Goal: Find contact information: Find contact information

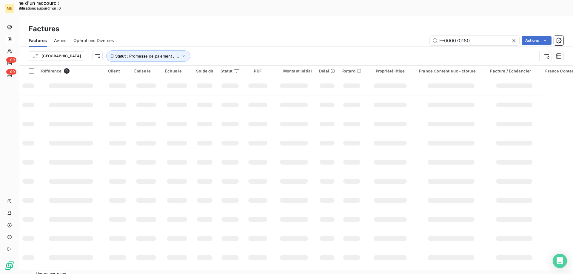
click at [466, 47] on div "Trier Statut : Promesse de paiement , ..." at bounding box center [296, 56] width 535 height 18
click at [463, 36] on input "F-000070180" at bounding box center [474, 41] width 89 height 10
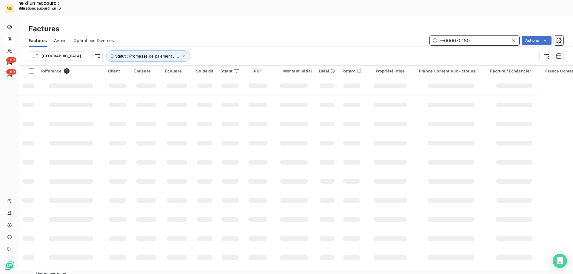
click at [463, 36] on input "F-000070180" at bounding box center [474, 41] width 89 height 10
paste input "f-250185936"
type input "f-250185936"
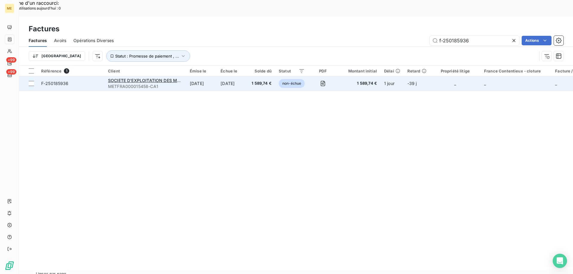
click at [89, 81] on span "F-250185936" at bounding box center [71, 84] width 60 height 6
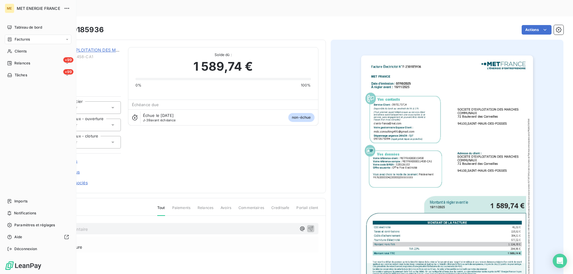
click at [21, 34] on nav "Tableau de bord Factures Clients +99 Relances +99 Tâches" at bounding box center [38, 51] width 67 height 57
click at [19, 40] on span "Factures" at bounding box center [22, 39] width 15 height 5
click at [18, 40] on span "Factures" at bounding box center [22, 39] width 15 height 5
click at [26, 38] on span "Factures" at bounding box center [22, 39] width 15 height 5
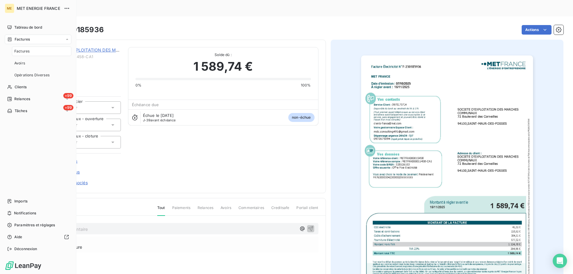
click at [26, 38] on span "Factures" at bounding box center [22, 39] width 15 height 5
click at [19, 49] on span "Clients" at bounding box center [21, 51] width 12 height 5
click at [13, 39] on div "Factures" at bounding box center [18, 39] width 23 height 5
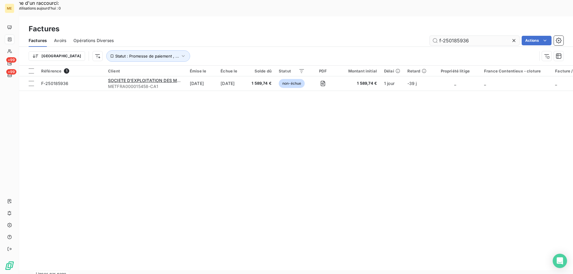
click at [461, 36] on input "f-250185936" at bounding box center [474, 41] width 89 height 10
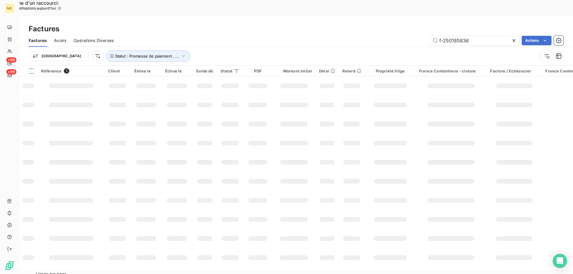
type input "f-250185836"
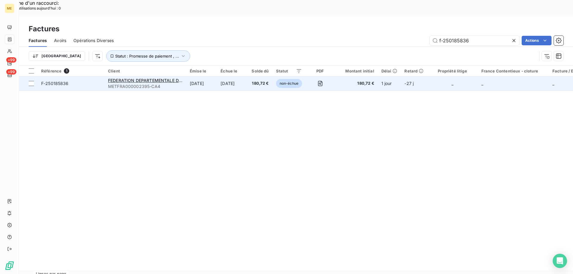
click at [91, 81] on span "F-250185836" at bounding box center [71, 84] width 60 height 6
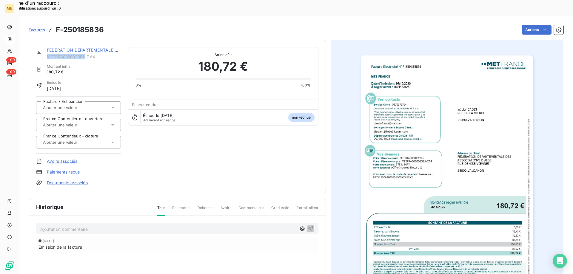
copy span "METFRA000002395"
drag, startPoint x: 85, startPoint y: 39, endPoint x: 47, endPoint y: 40, distance: 37.9
click at [47, 54] on span "METFRA000002395-CA4" at bounding box center [84, 56] width 74 height 5
click at [63, 47] on link "FEDERATION DEPARTEMENTALE DES ASSOCIATIONS D'AIDE" at bounding box center [109, 49] width 124 height 5
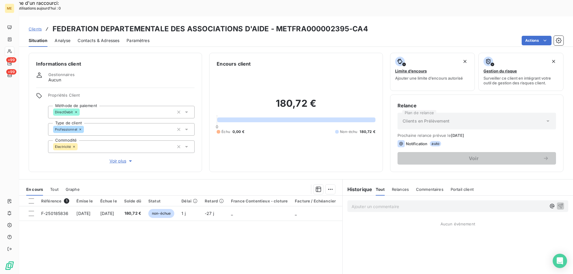
click at [107, 38] on span "Contacts & Adresses" at bounding box center [99, 41] width 42 height 6
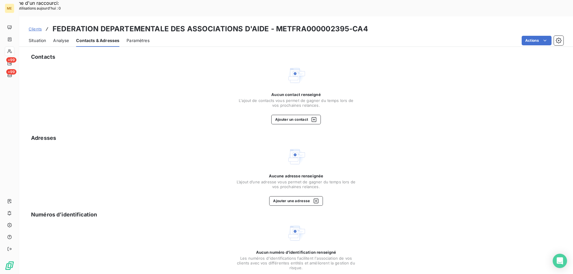
click at [35, 38] on span "Situation" at bounding box center [37, 41] width 17 height 6
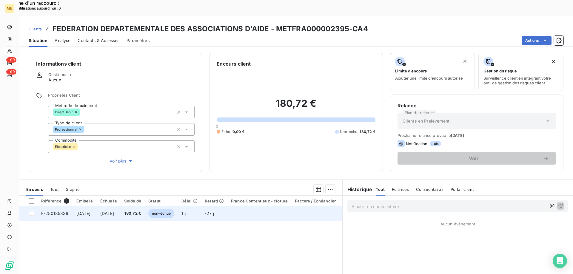
click at [141, 211] on span "180,72 €" at bounding box center [132, 214] width 17 height 6
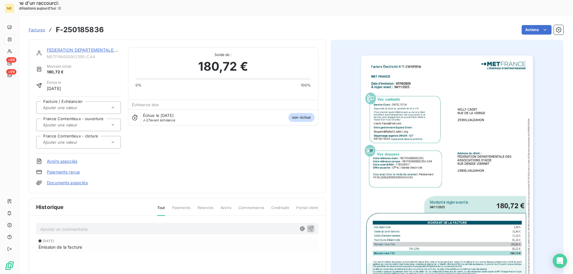
click at [494, 100] on img "button" at bounding box center [447, 176] width 172 height 243
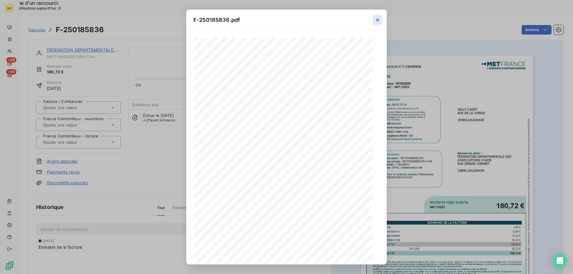
click at [375, 20] on icon "button" at bounding box center [377, 20] width 6 height 6
click at [377, 20] on icon "button" at bounding box center [377, 19] width 3 height 3
click at [379, 19] on icon "button" at bounding box center [377, 20] width 6 height 6
click at [377, 18] on icon "button" at bounding box center [377, 20] width 6 height 6
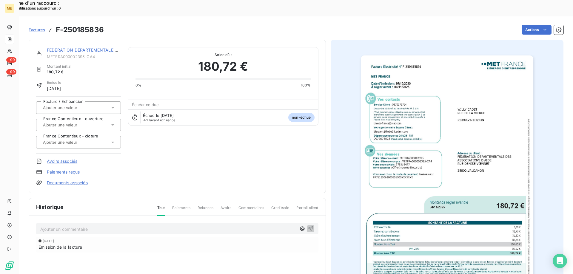
click at [451, 180] on img "button" at bounding box center [447, 176] width 172 height 243
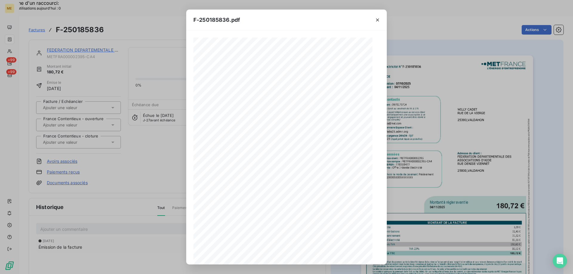
click at [311, 256] on icon "button" at bounding box center [308, 254] width 6 height 6
click at [309, 254] on icon "button" at bounding box center [308, 254] width 6 height 6
click at [376, 19] on icon "button" at bounding box center [377, 19] width 3 height 3
click at [376, 19] on icon "button" at bounding box center [377, 20] width 6 height 6
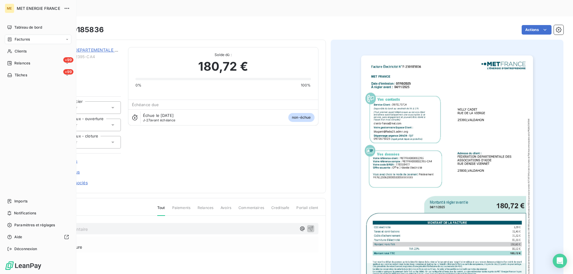
drag, startPoint x: 18, startPoint y: 43, endPoint x: 15, endPoint y: 39, distance: 4.7
click at [15, 39] on span "Factures" at bounding box center [22, 39] width 15 height 5
click at [8, 39] on icon at bounding box center [10, 39] width 4 height 4
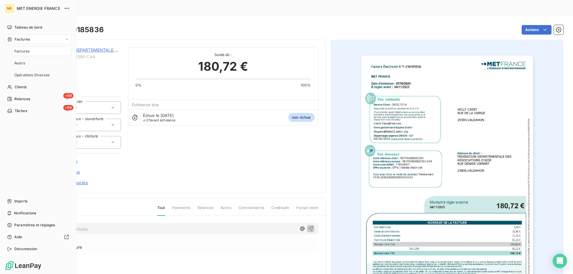
click at [26, 50] on span "Factures" at bounding box center [21, 51] width 15 height 5
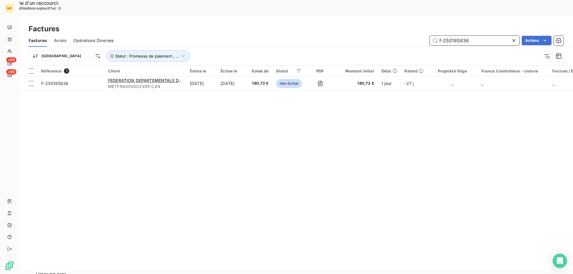
click at [452, 36] on input "f-250185836" at bounding box center [474, 41] width 89 height 10
paste input "683"
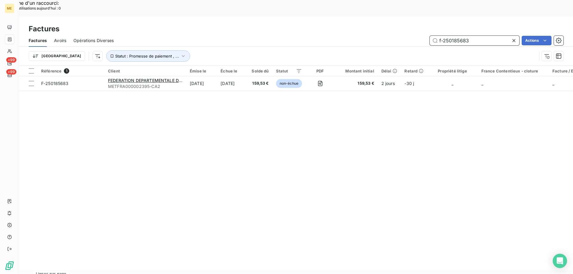
type input "f-250185683"
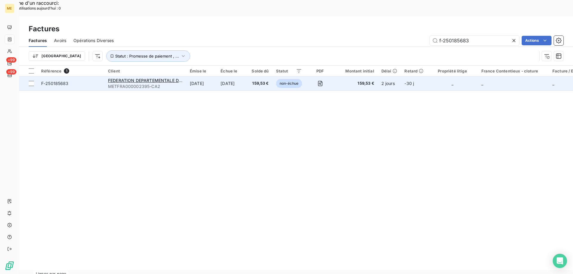
click at [88, 81] on span "F-250185683" at bounding box center [71, 84] width 60 height 6
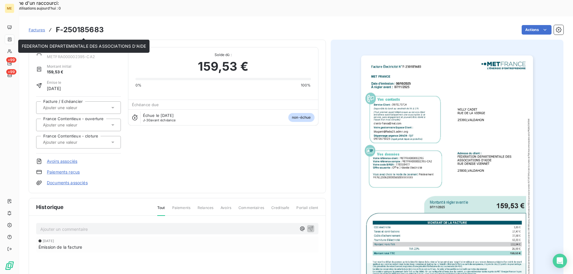
click at [84, 47] on link "FEDERATION DEPARTEMENTALE DES ASSOCIATIONS D'AIDE" at bounding box center [109, 49] width 124 height 5
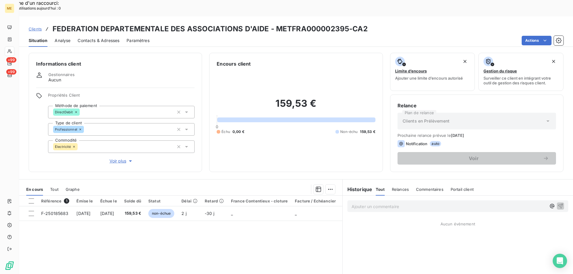
click at [98, 38] on span "Contacts & Adresses" at bounding box center [99, 41] width 42 height 6
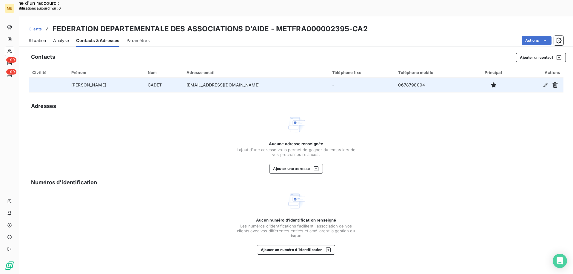
copy td "[EMAIL_ADDRESS][DOMAIN_NAME]"
drag, startPoint x: 250, startPoint y: 70, endPoint x: 158, endPoint y: 72, distance: 92.5
click at [183, 78] on td "[EMAIL_ADDRESS][DOMAIN_NAME]" at bounding box center [256, 85] width 146 height 14
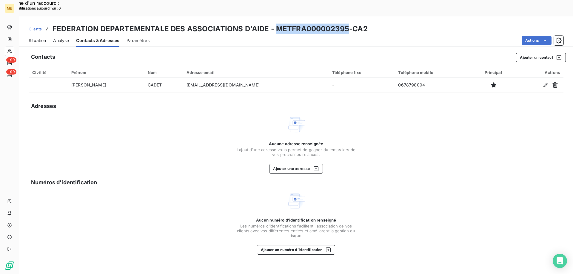
copy h3 "METFRA000002395"
drag, startPoint x: 345, startPoint y: 13, endPoint x: 276, endPoint y: 13, distance: 69.5
click at [276, 24] on h3 "FEDERATION DEPARTEMENTALE DES ASSOCIATIONS D'AIDE - METFRA000002395-CA2" at bounding box center [210, 29] width 315 height 11
